Goal: Browse casually

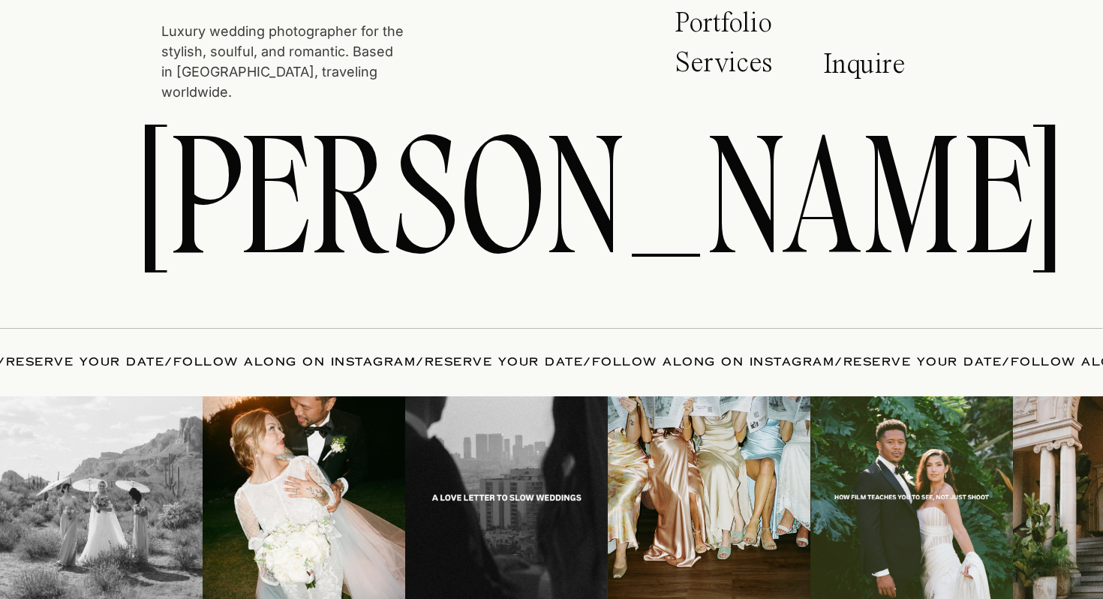
scroll to position [7907, 0]
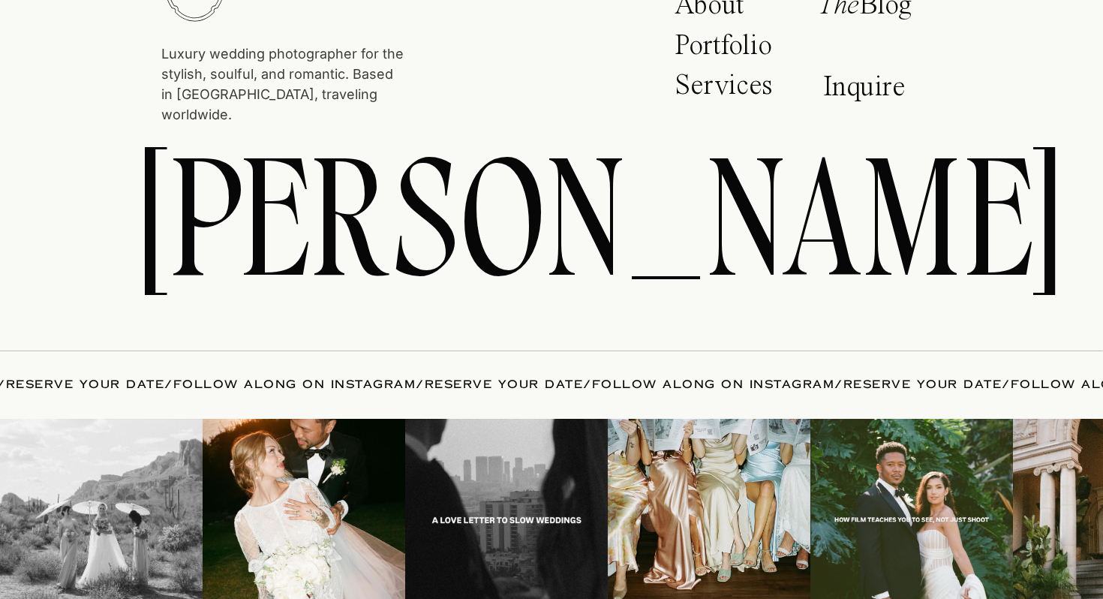
click at [869, 77] on p "Inquire" at bounding box center [868, 90] width 91 height 35
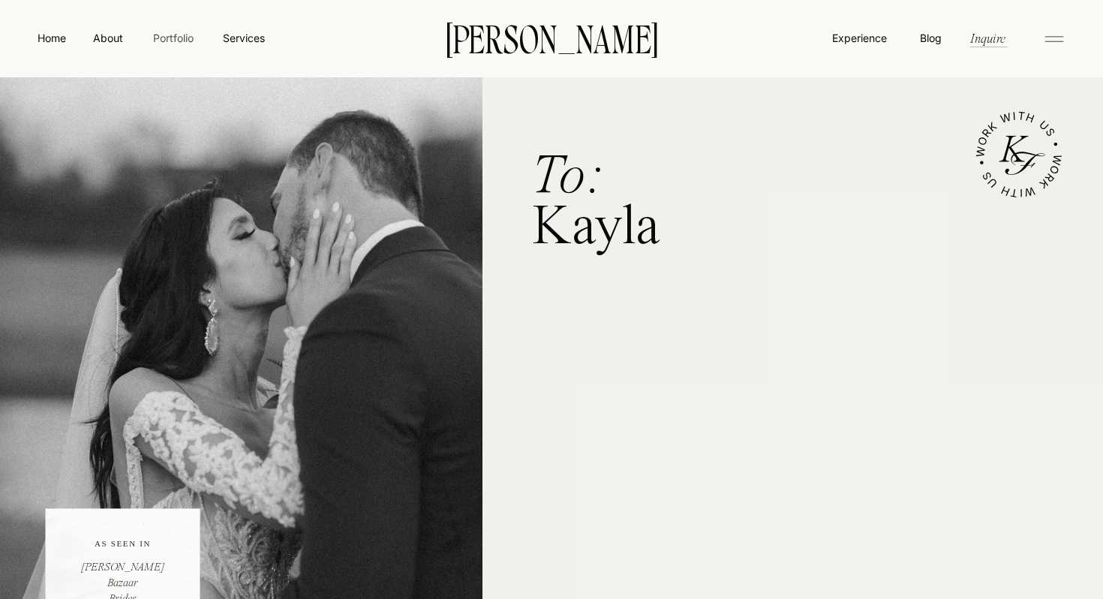
click at [194, 43] on nav "Portfolio" at bounding box center [172, 38] width 53 height 16
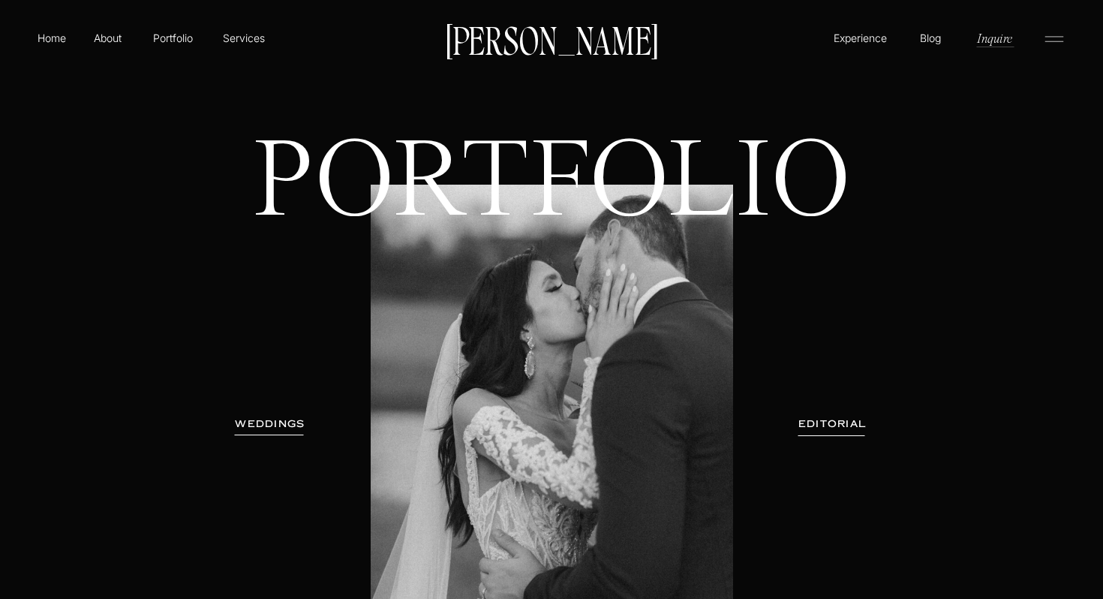
scroll to position [64, 0]
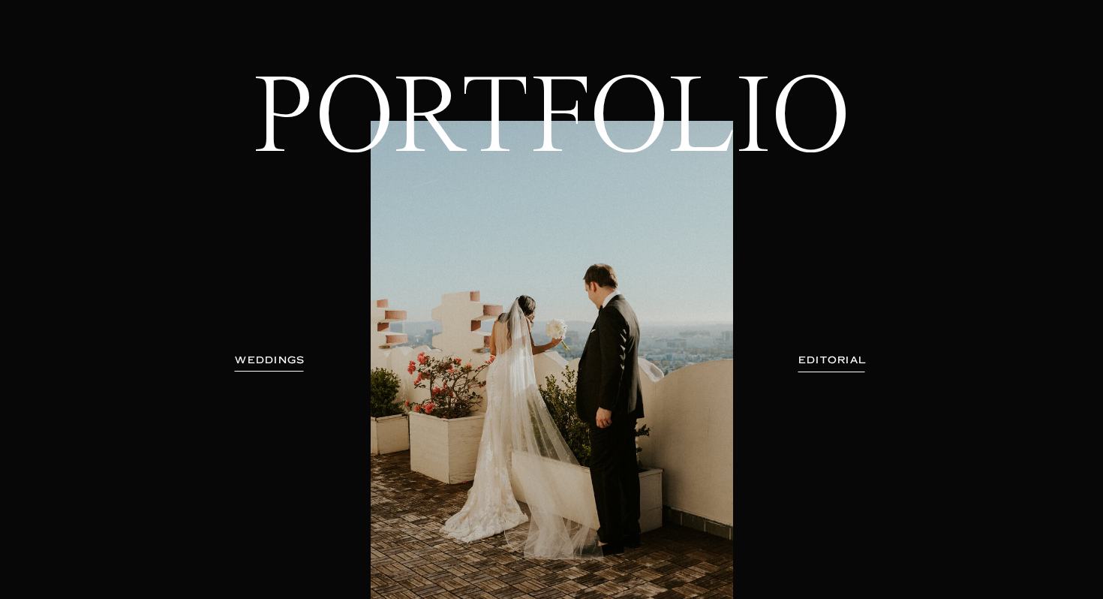
click at [274, 356] on h3 "WEDDINGS" at bounding box center [270, 360] width 95 height 15
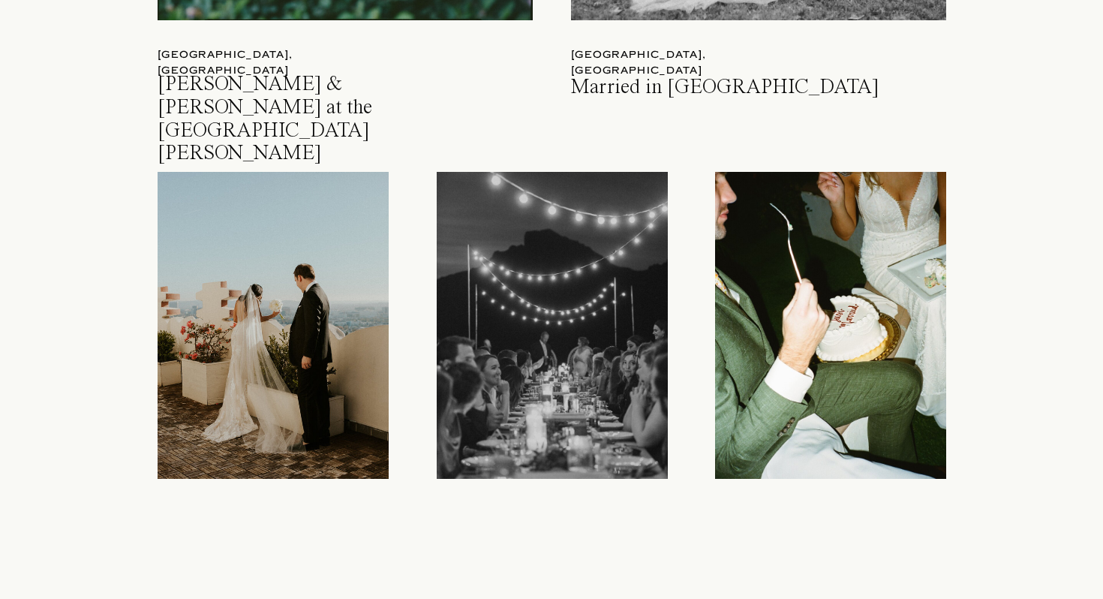
scroll to position [2105, 0]
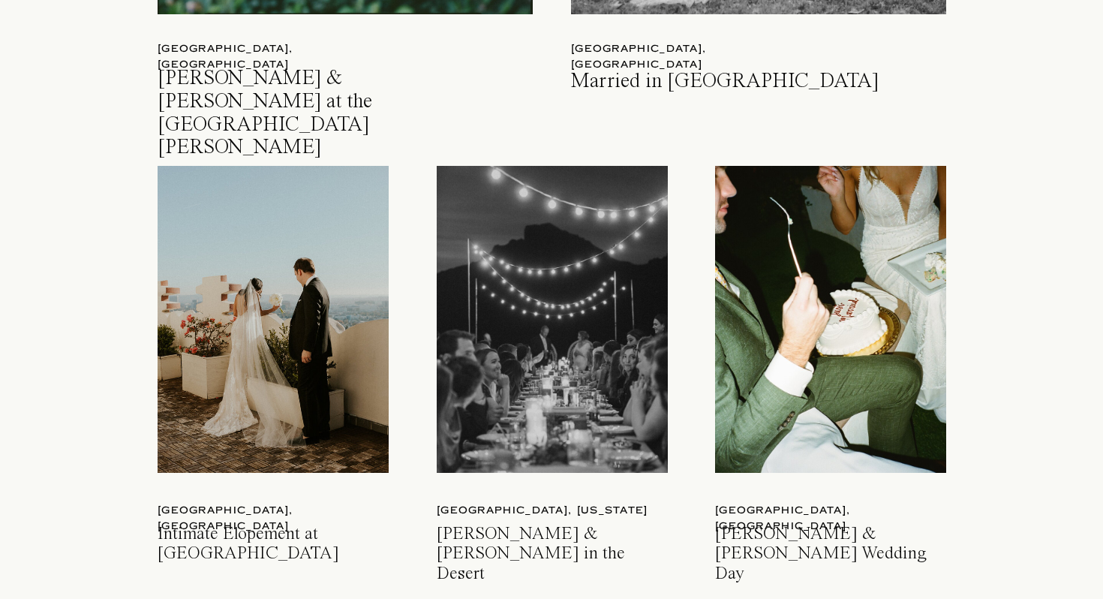
click at [750, 398] on div at bounding box center [830, 319] width 231 height 307
